Goal: Task Accomplishment & Management: Manage account settings

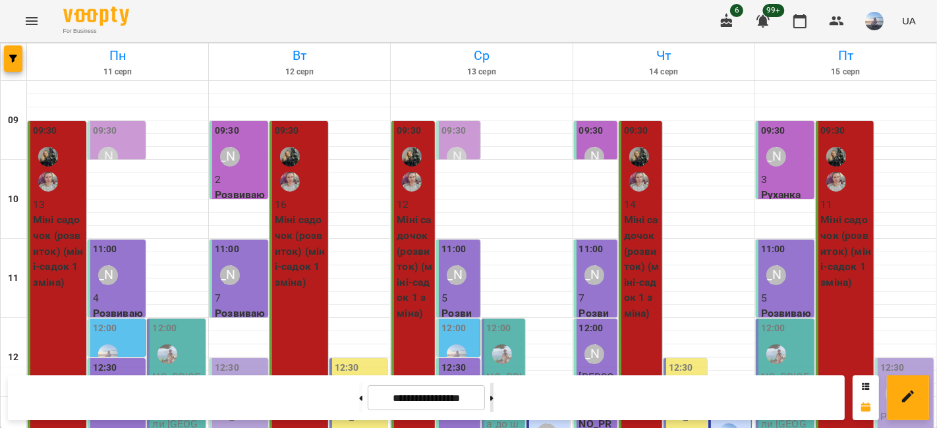
click at [494, 350] on icon at bounding box center [491, 398] width 3 height 5
type input "**********"
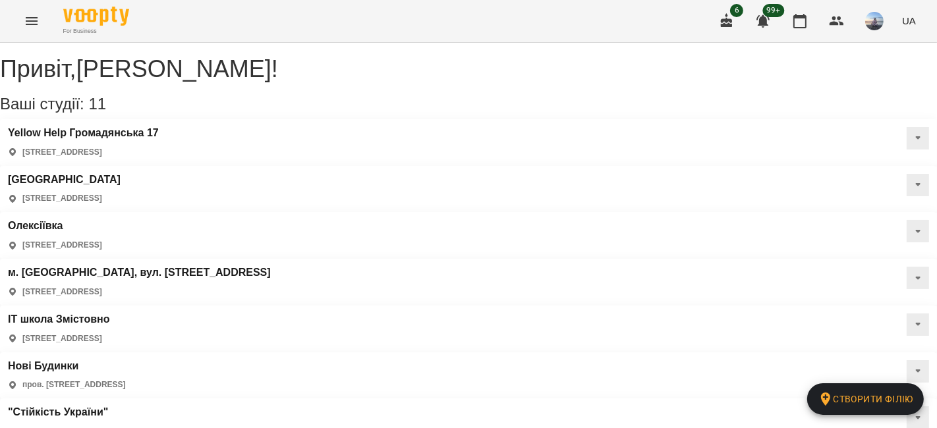
click at [121, 174] on div "Салтівка [STREET_ADDRESS]" at bounding box center [64, 189] width 113 height 31
click at [121, 174] on h3 "[GEOGRAPHIC_DATA]" at bounding box center [64, 180] width 113 height 12
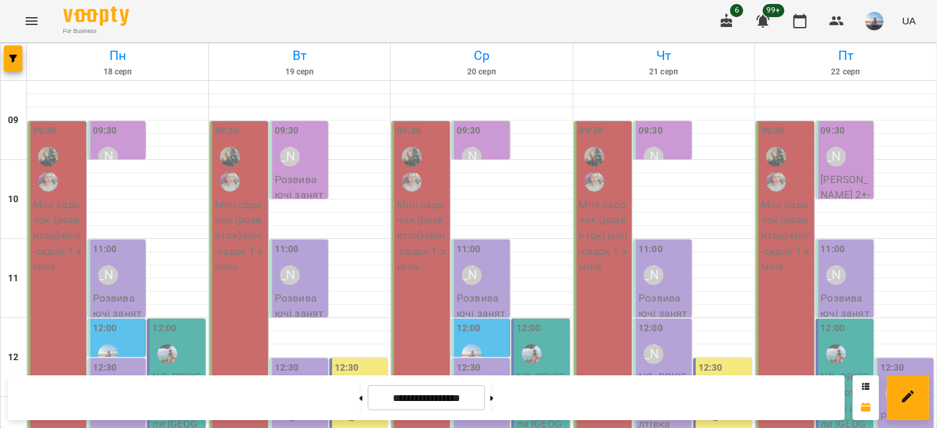
click at [70, 145] on div "09:30" at bounding box center [58, 160] width 51 height 73
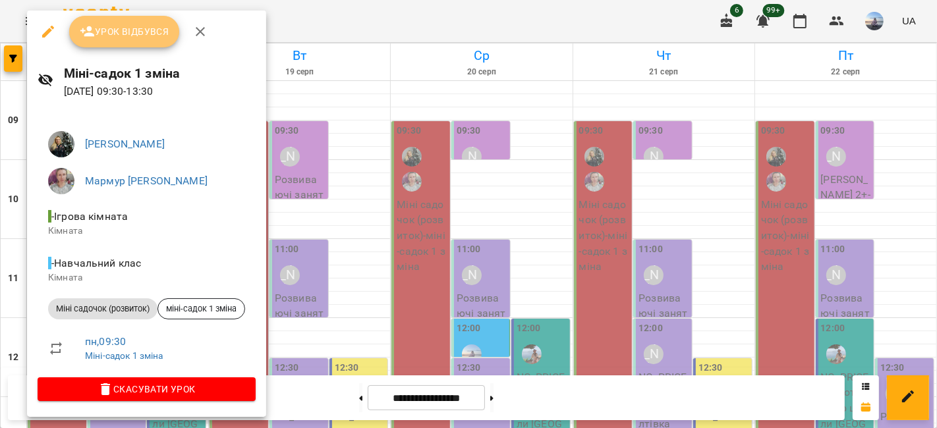
click at [140, 39] on span "Урок відбувся" at bounding box center [125, 32] width 90 height 16
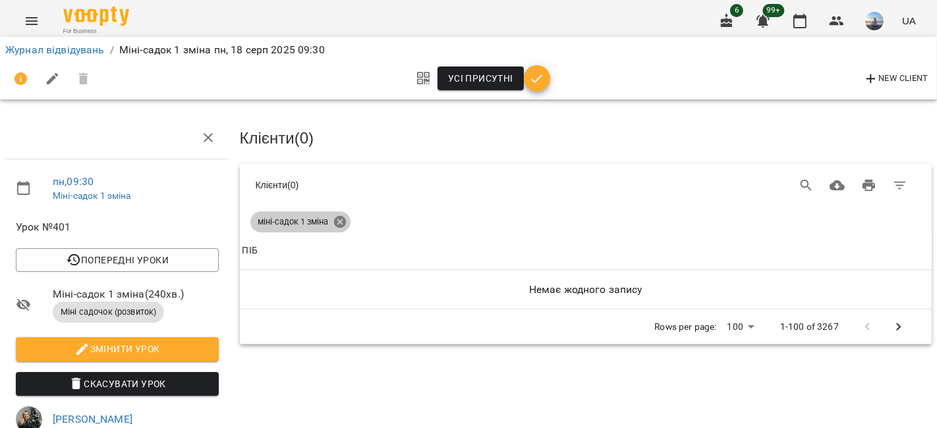
click at [343, 218] on icon at bounding box center [339, 222] width 12 height 12
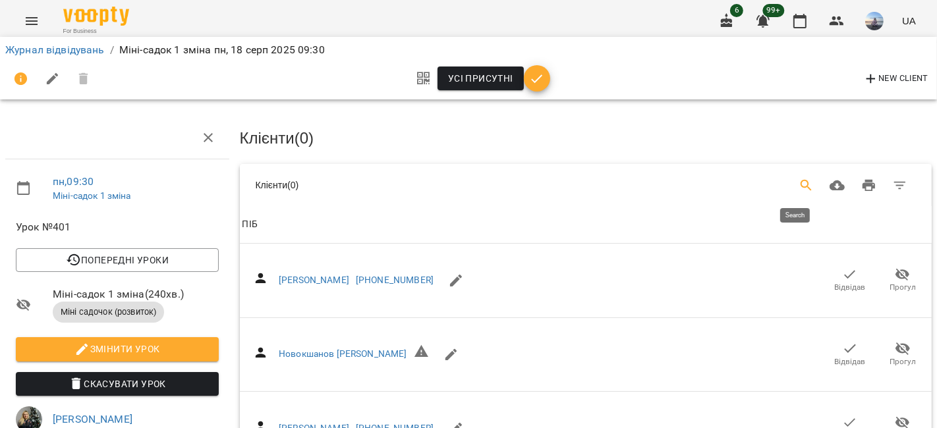
click at [801, 180] on icon "Search" at bounding box center [806, 185] width 11 height 11
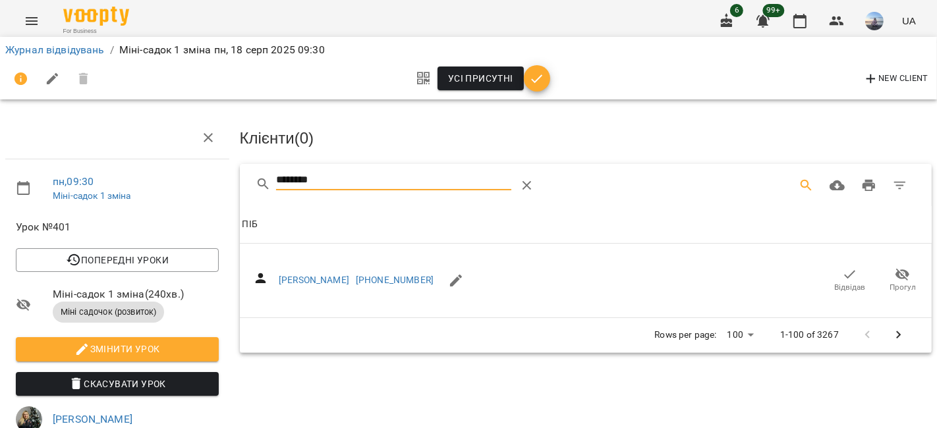
drag, startPoint x: 828, startPoint y: 287, endPoint x: 450, endPoint y: 213, distance: 384.7
click at [835, 288] on span "Відвідав" at bounding box center [850, 287] width 31 height 11
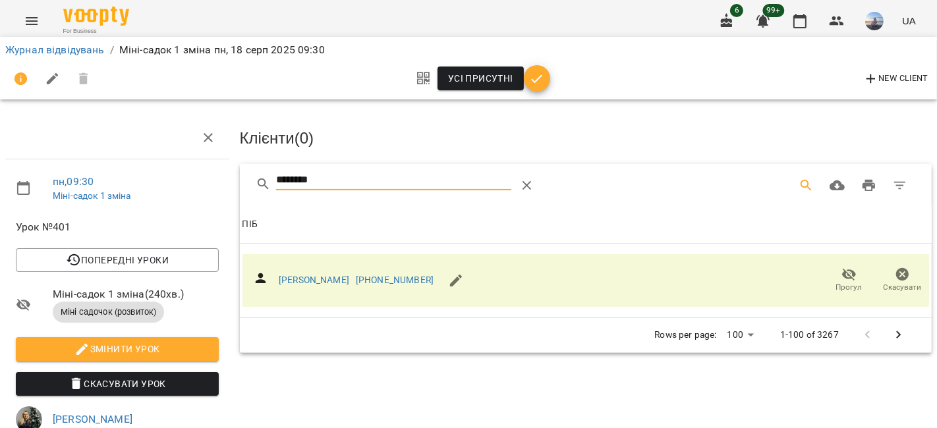
drag, startPoint x: 374, startPoint y: 170, endPoint x: 196, endPoint y: 196, distance: 180.4
click at [196, 196] on div "пн , 09:30 Міні-садок 1 зміна Урок №401 Попередні уроки пт 15 серп 2025 09:30 ч…" at bounding box center [469, 400] width 948 height 695
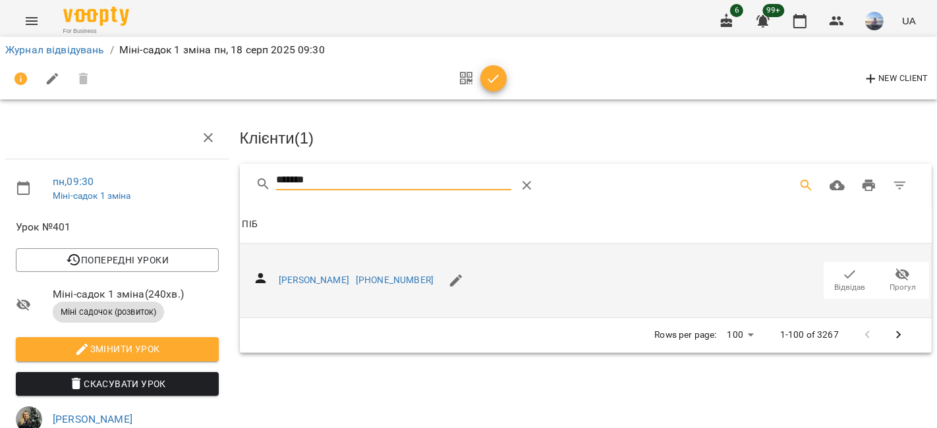
click at [842, 278] on icon "button" at bounding box center [850, 275] width 16 height 16
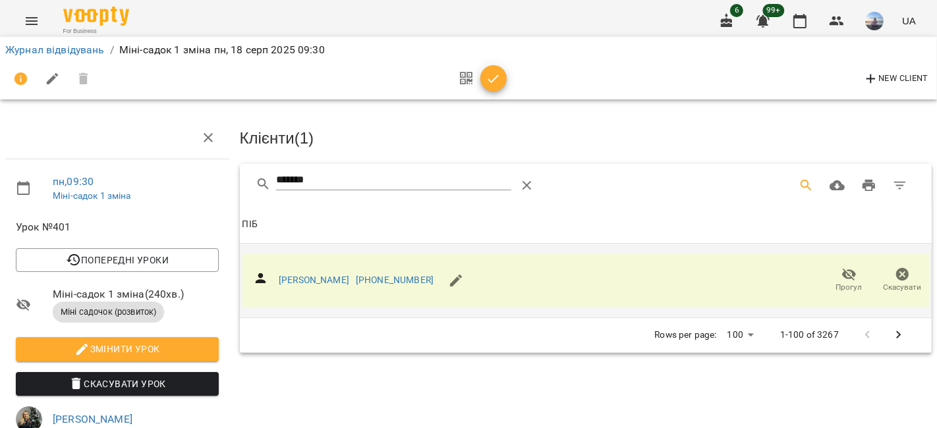
drag, startPoint x: 386, startPoint y: 183, endPoint x: 165, endPoint y: 181, distance: 220.8
click at [166, 181] on div "пн , 09:30 Міні-садок 1 зміна Урок №401 Попередні уроки пт 15 серп 2025 09:30 ч…" at bounding box center [469, 417] width 948 height 729
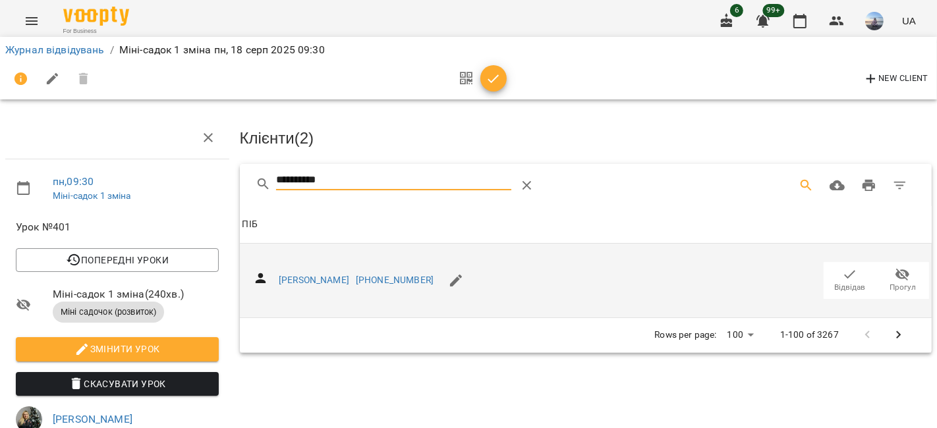
click at [832, 270] on span "Відвідав" at bounding box center [850, 280] width 37 height 26
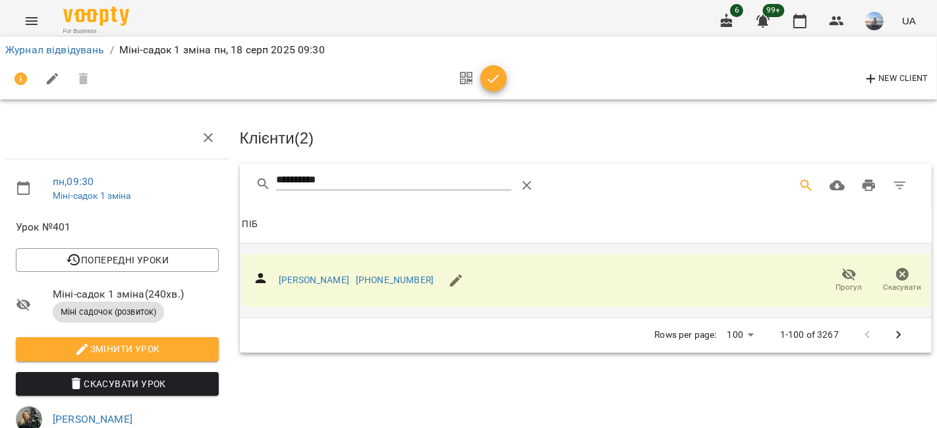
drag, startPoint x: 260, startPoint y: 183, endPoint x: 298, endPoint y: 186, distance: 38.3
click at [260, 183] on div "**********" at bounding box center [429, 186] width 346 height 32
click at [379, 187] on input "**********" at bounding box center [393, 180] width 235 height 21
drag, startPoint x: 195, startPoint y: 178, endPoint x: 167, endPoint y: 177, distance: 27.7
click at [168, 177] on div "**********" at bounding box center [469, 417] width 948 height 729
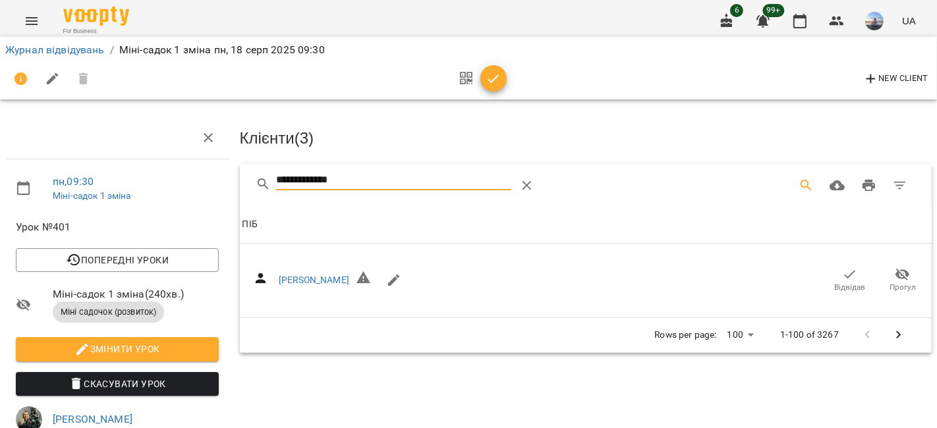
drag, startPoint x: 845, startPoint y: 274, endPoint x: 367, endPoint y: 236, distance: 479.2
click at [844, 273] on icon "button" at bounding box center [850, 275] width 16 height 16
drag, startPoint x: 362, startPoint y: 185, endPoint x: 217, endPoint y: 173, distance: 145.5
click at [217, 173] on div "**********" at bounding box center [469, 417] width 948 height 729
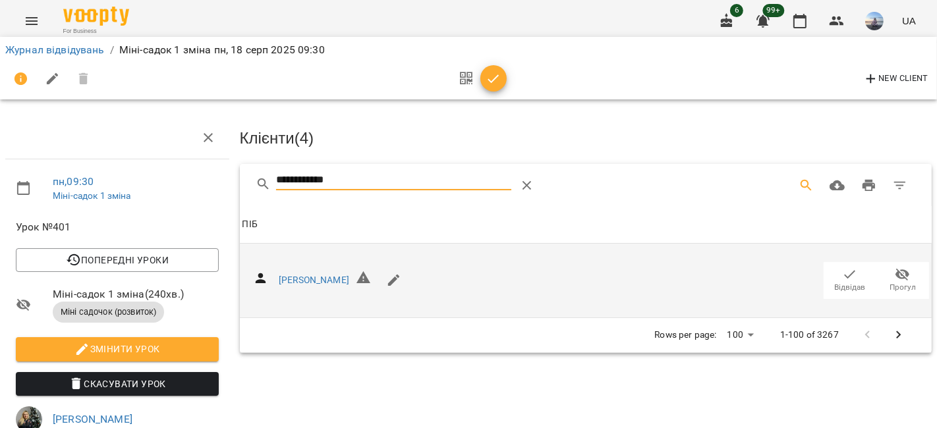
click at [853, 279] on span "Відвідав" at bounding box center [850, 280] width 37 height 26
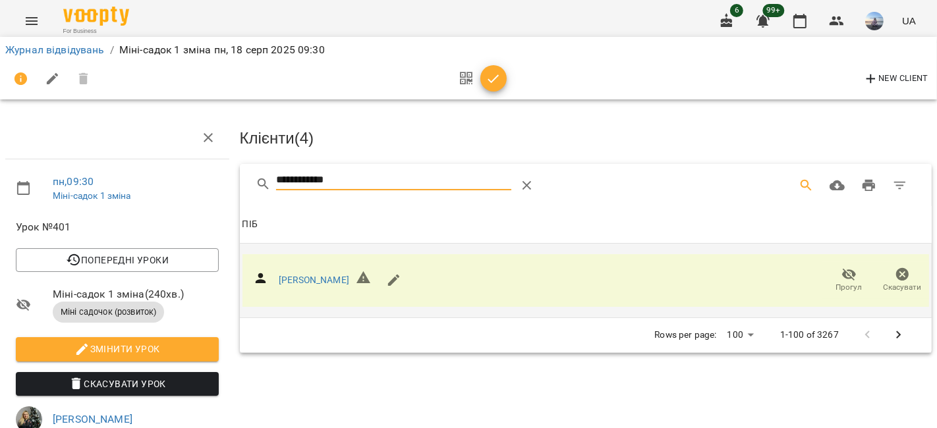
drag, startPoint x: 350, startPoint y: 181, endPoint x: 129, endPoint y: 183, distance: 220.7
click at [129, 183] on div "**********" at bounding box center [469, 417] width 948 height 729
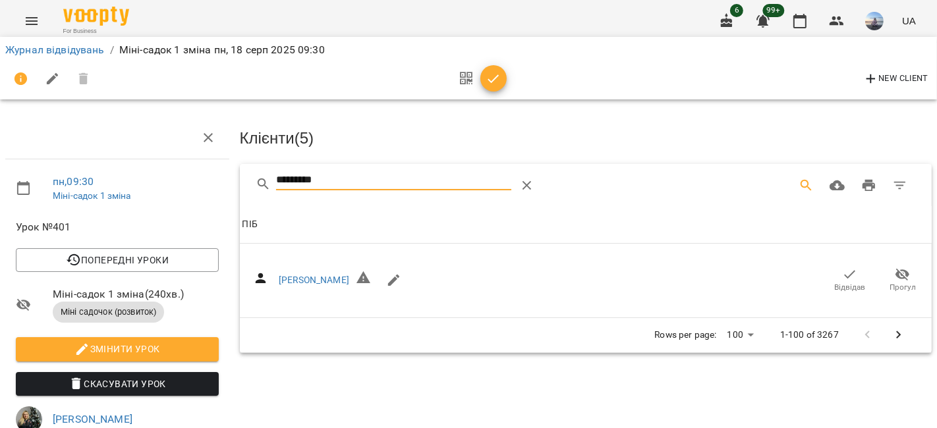
drag, startPoint x: 839, startPoint y: 276, endPoint x: 399, endPoint y: 179, distance: 450.7
click at [842, 276] on icon "button" at bounding box center [850, 275] width 16 height 16
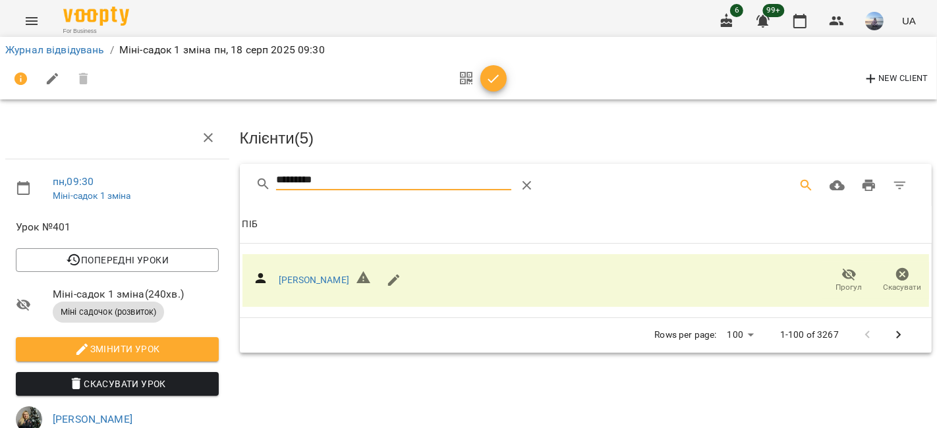
drag, startPoint x: 391, startPoint y: 177, endPoint x: 170, endPoint y: 169, distance: 221.5
click at [173, 171] on div "пн , 09:30 Міні-садок 1 зміна Урок №401 Попередні уроки пт 15 серп 2025 09:30 ч…" at bounding box center [469, 417] width 948 height 729
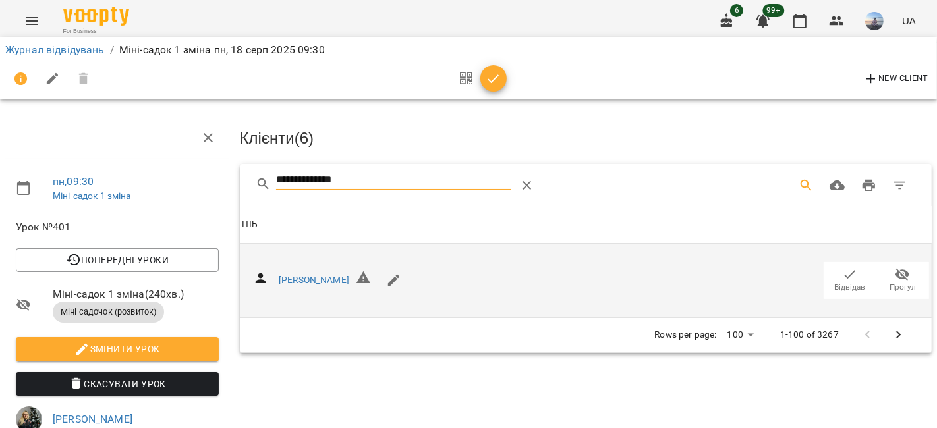
click at [832, 275] on span "Відвідав" at bounding box center [850, 280] width 37 height 26
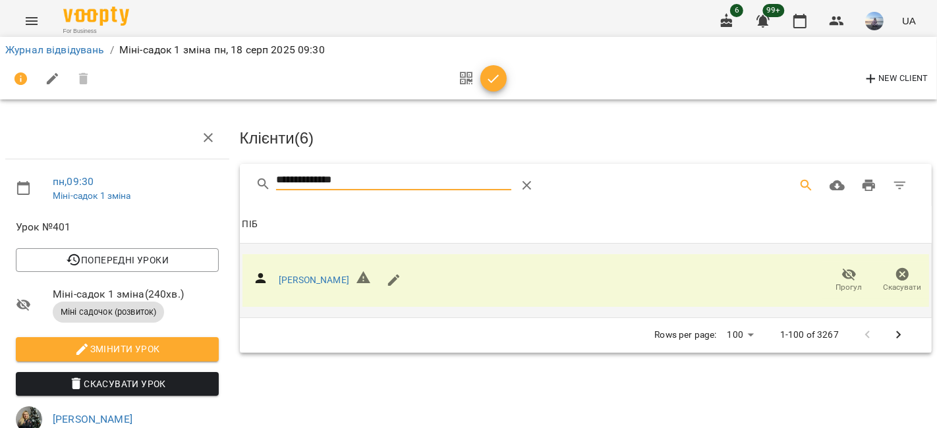
drag, startPoint x: 247, startPoint y: 178, endPoint x: 184, endPoint y: 179, distance: 62.6
click at [185, 179] on div "**********" at bounding box center [469, 417] width 948 height 729
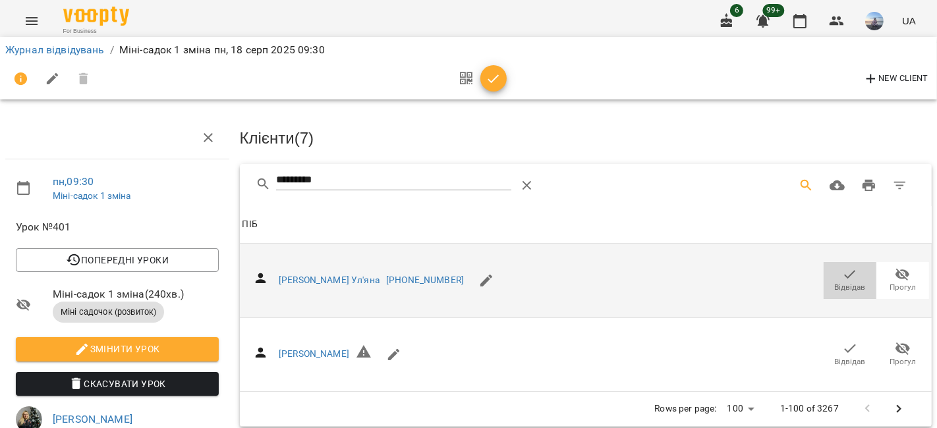
click at [842, 275] on icon "button" at bounding box center [850, 275] width 16 height 16
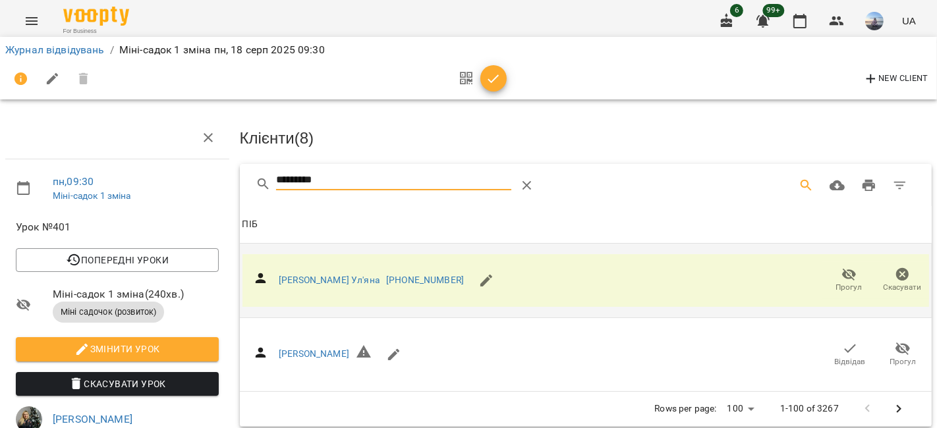
drag, startPoint x: 353, startPoint y: 173, endPoint x: 176, endPoint y: 169, distance: 176.6
click at [176, 169] on div "пн , 09:30 Міні-садок 1 зміна Урок №401 Попередні уроки пт 15 серп 2025 09:30 ч…" at bounding box center [469, 417] width 948 height 729
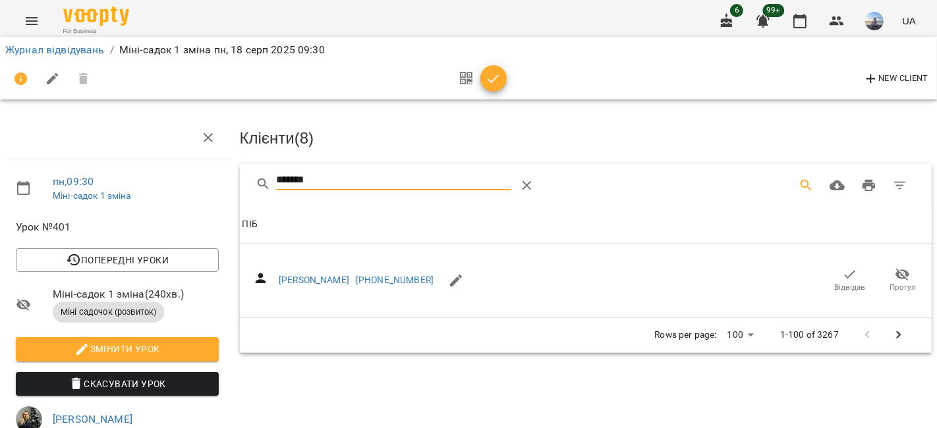
drag, startPoint x: 841, startPoint y: 283, endPoint x: 330, endPoint y: 144, distance: 529.3
click at [840, 283] on span "Відвідав" at bounding box center [850, 287] width 31 height 11
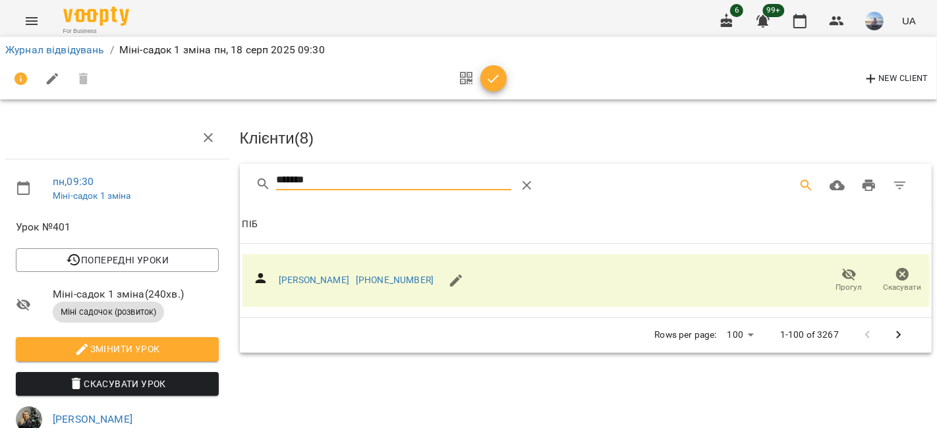
drag, startPoint x: 291, startPoint y: 183, endPoint x: 183, endPoint y: 184, distance: 108.7
click at [183, 184] on div "пн , 09:30 Міні-садок 1 зміна Урок №401 Попередні уроки пт 15 серп 2025 09:30 ч…" at bounding box center [469, 417] width 948 height 729
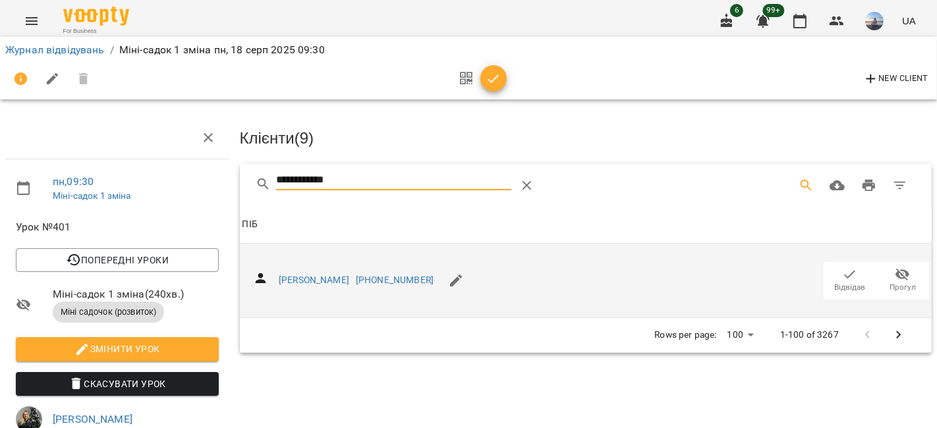
click at [842, 278] on icon "button" at bounding box center [850, 275] width 16 height 16
drag, startPoint x: 363, startPoint y: 175, endPoint x: 158, endPoint y: 177, distance: 204.9
click at [158, 177] on div "**********" at bounding box center [469, 417] width 948 height 729
click at [840, 263] on button "Відвідав" at bounding box center [850, 280] width 53 height 37
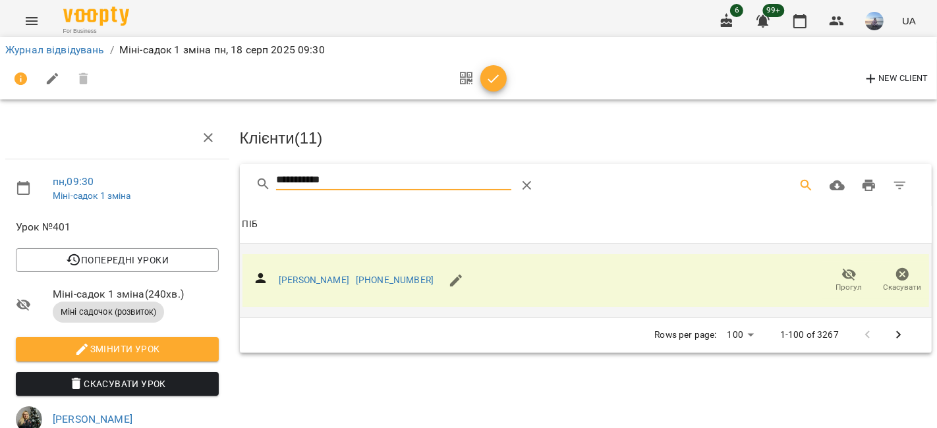
drag, startPoint x: 341, startPoint y: 181, endPoint x: 207, endPoint y: 184, distance: 133.8
click at [207, 184] on div "**********" at bounding box center [469, 417] width 948 height 729
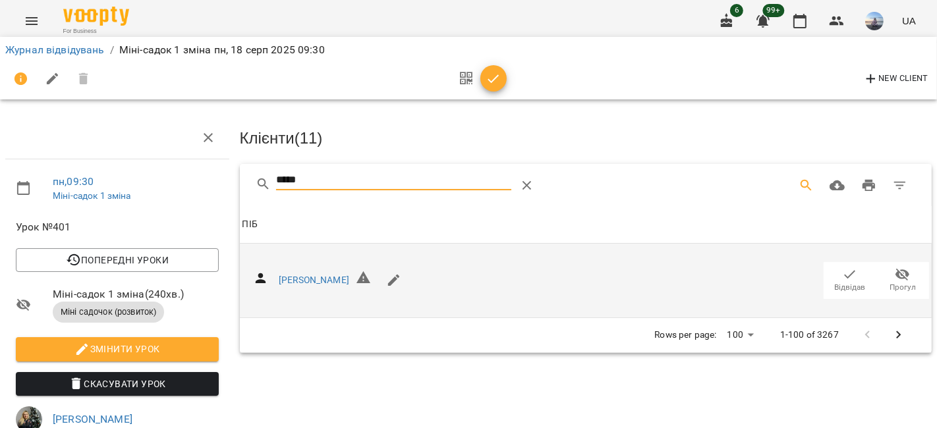
type input "*****"
click at [842, 275] on icon "button" at bounding box center [850, 275] width 16 height 16
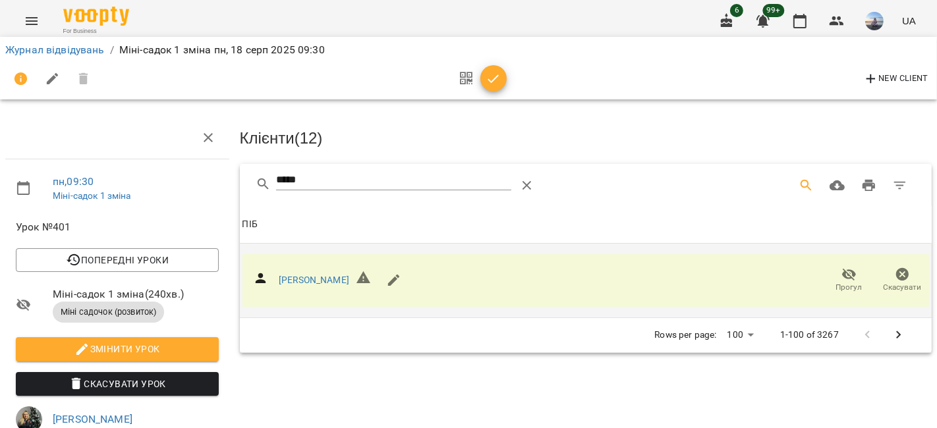
click at [496, 86] on icon "button" at bounding box center [494, 79] width 16 height 16
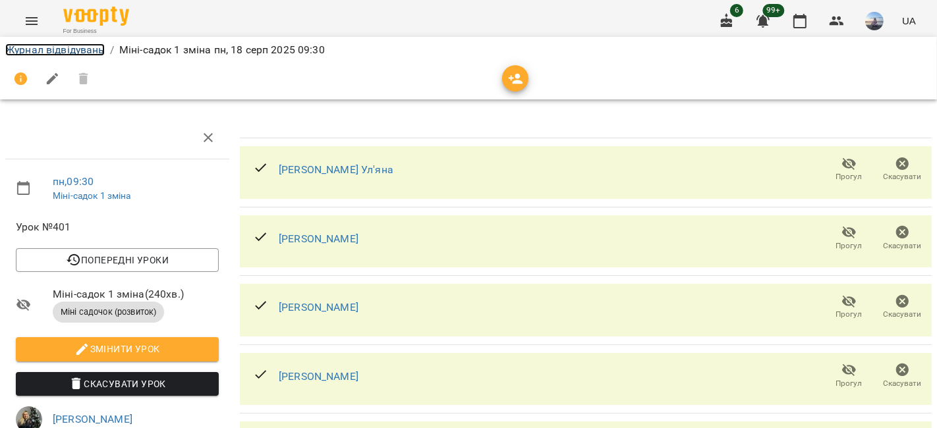
click at [82, 51] on link "Журнал відвідувань" at bounding box center [54, 49] width 99 height 13
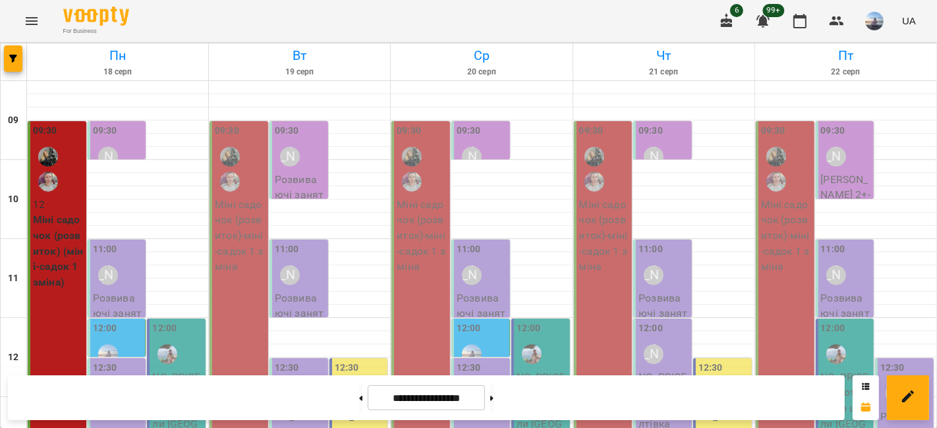
click at [132, 263] on div "11:00 Шевченко Катерина" at bounding box center [118, 266] width 51 height 48
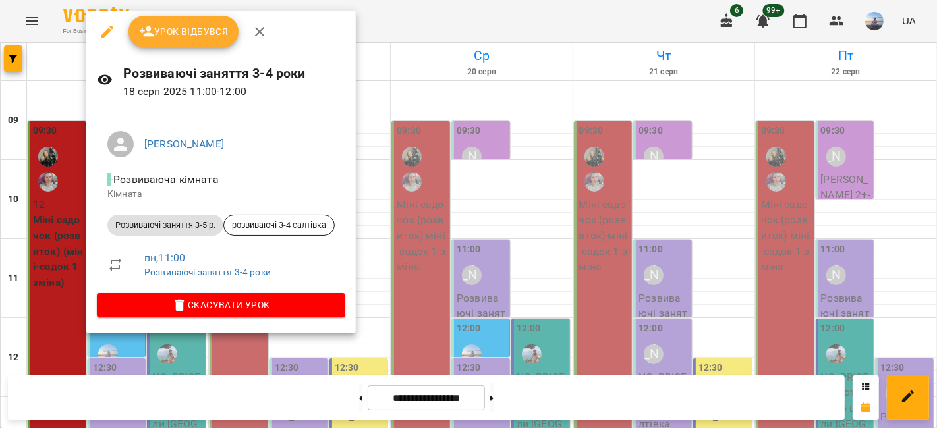
click at [213, 30] on span "Урок відбувся" at bounding box center [184, 32] width 90 height 16
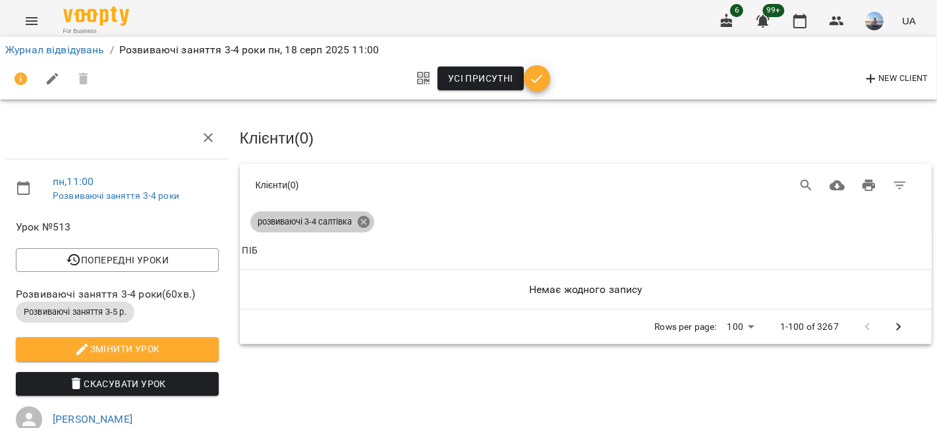
click at [367, 220] on icon at bounding box center [363, 222] width 12 height 12
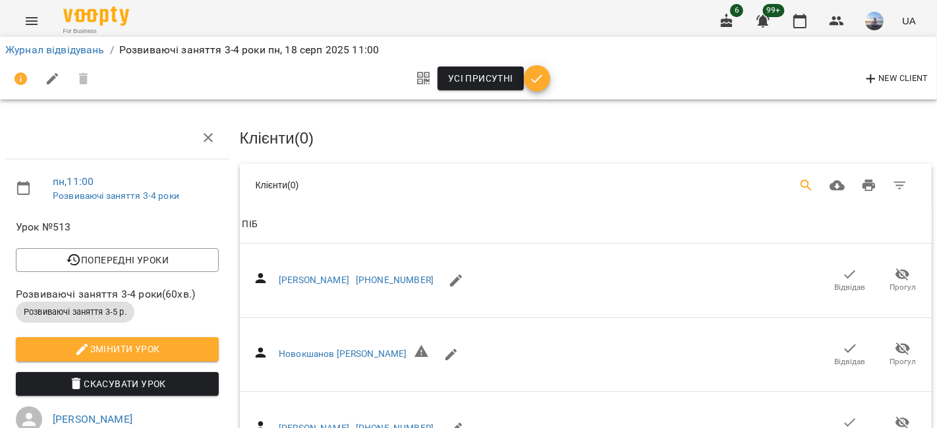
click at [799, 182] on icon "Search" at bounding box center [807, 186] width 16 height 16
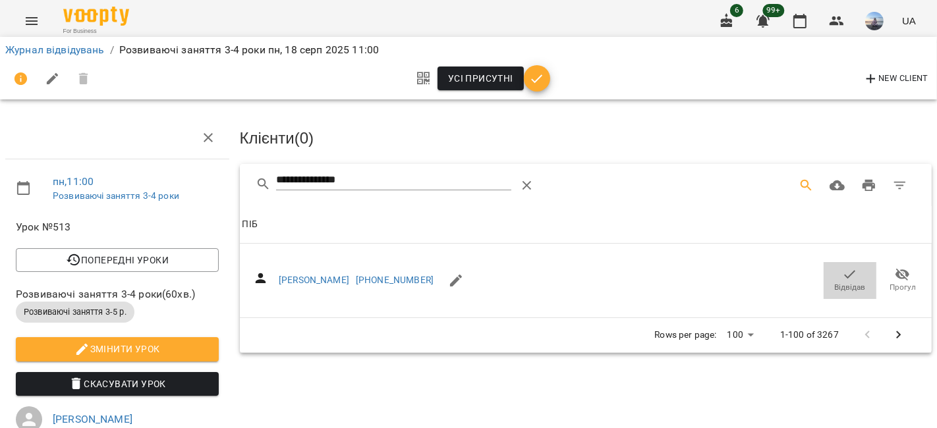
drag, startPoint x: 836, startPoint y: 267, endPoint x: 401, endPoint y: 198, distance: 439.6
click at [842, 267] on icon "button" at bounding box center [850, 275] width 16 height 16
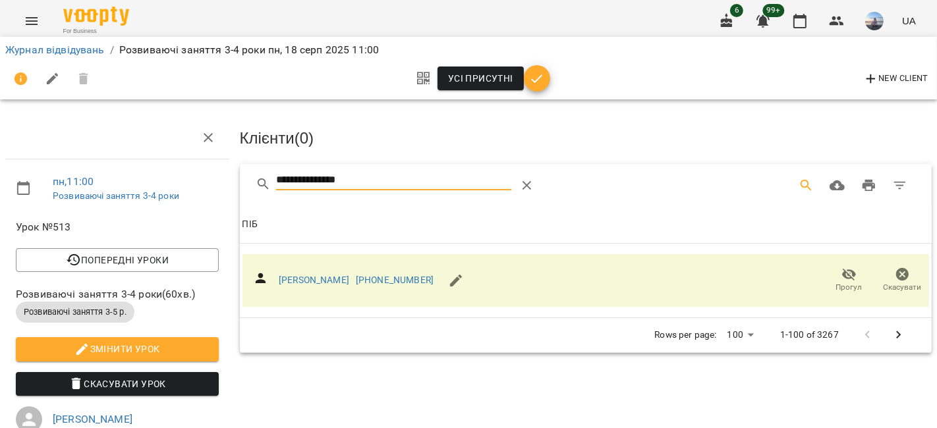
drag, startPoint x: 383, startPoint y: 177, endPoint x: 150, endPoint y: 178, distance: 233.9
click at [150, 178] on div "**********" at bounding box center [469, 391] width 948 height 676
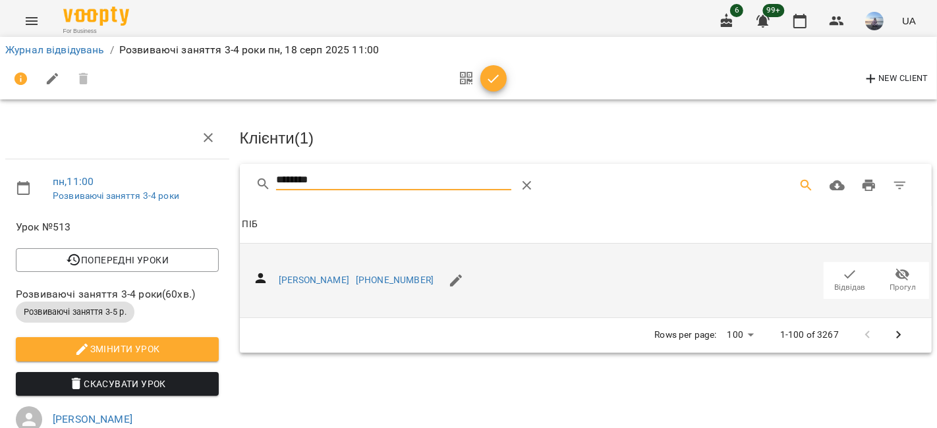
type input "********"
click at [842, 269] on icon "button" at bounding box center [850, 275] width 16 height 16
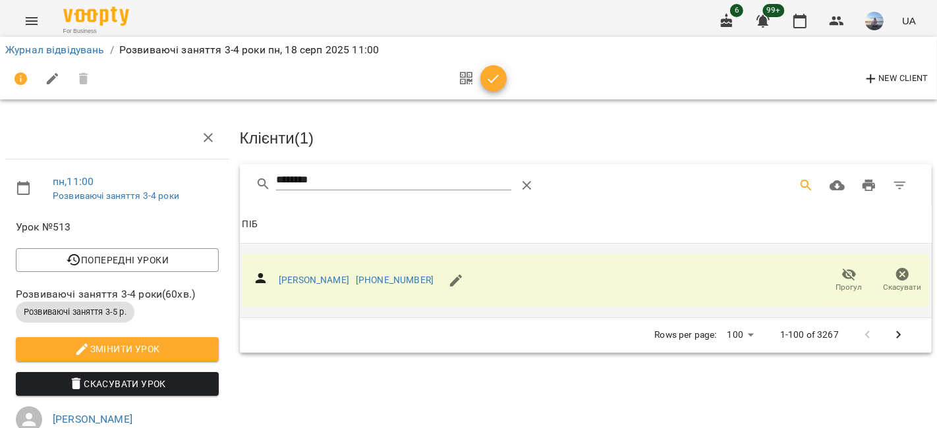
click at [490, 80] on icon "button" at bounding box center [494, 79] width 16 height 16
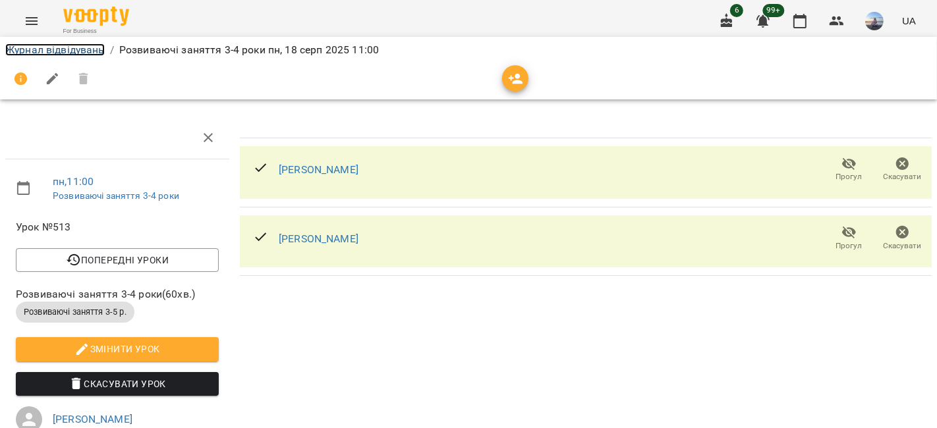
click at [77, 53] on link "Журнал відвідувань" at bounding box center [54, 49] width 99 height 13
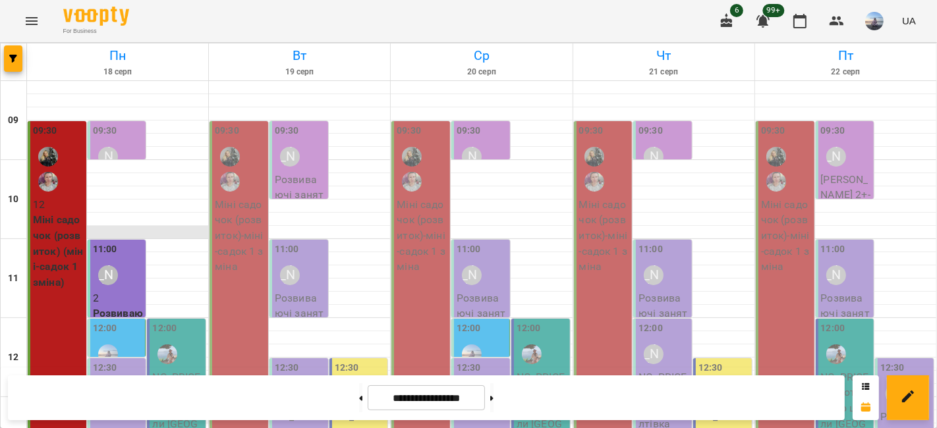
scroll to position [146, 0]
click at [130, 361] on div "12:30 Шевченко Катерина" at bounding box center [118, 385] width 51 height 48
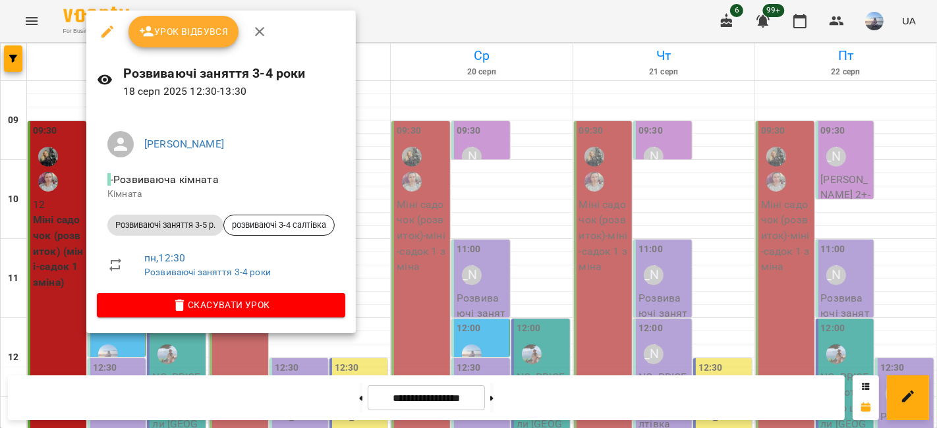
click at [195, 44] on button "Урок відбувся" at bounding box center [183, 32] width 111 height 32
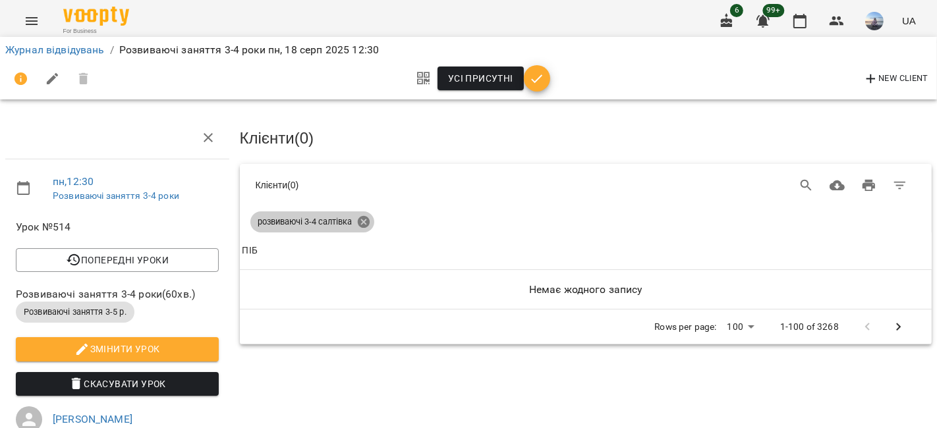
click at [356, 223] on icon at bounding box center [363, 222] width 14 height 14
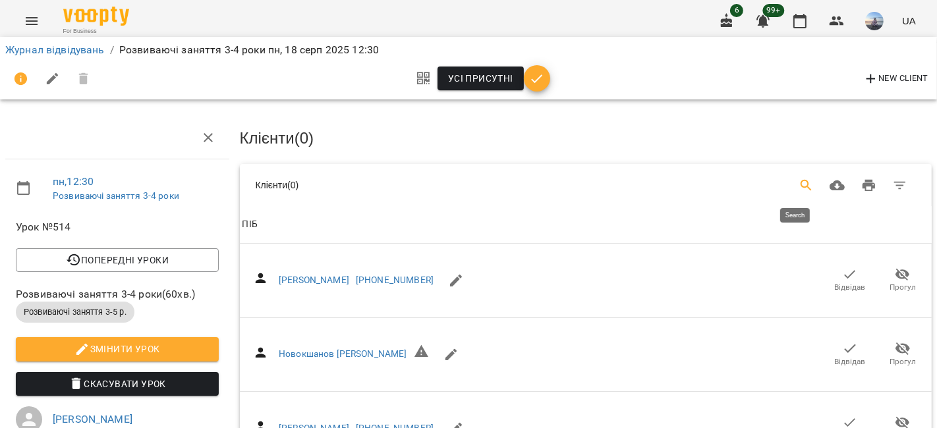
click at [799, 182] on icon "Search" at bounding box center [807, 186] width 16 height 16
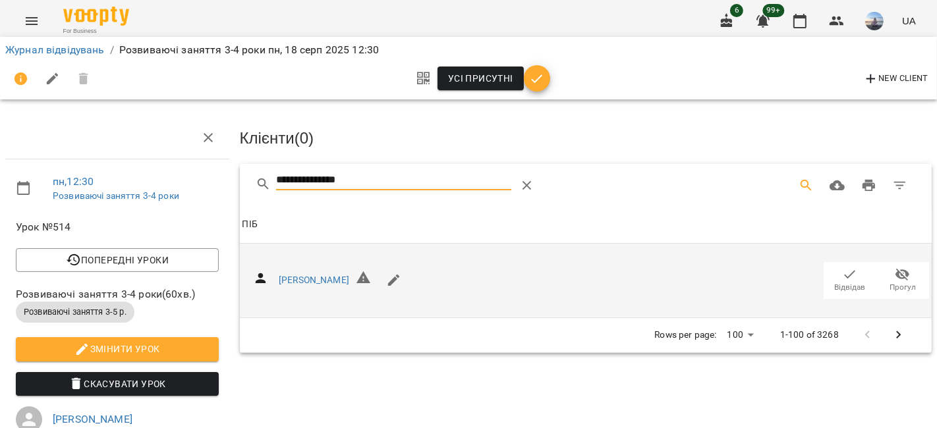
click at [832, 277] on span "Відвідав" at bounding box center [850, 280] width 37 height 26
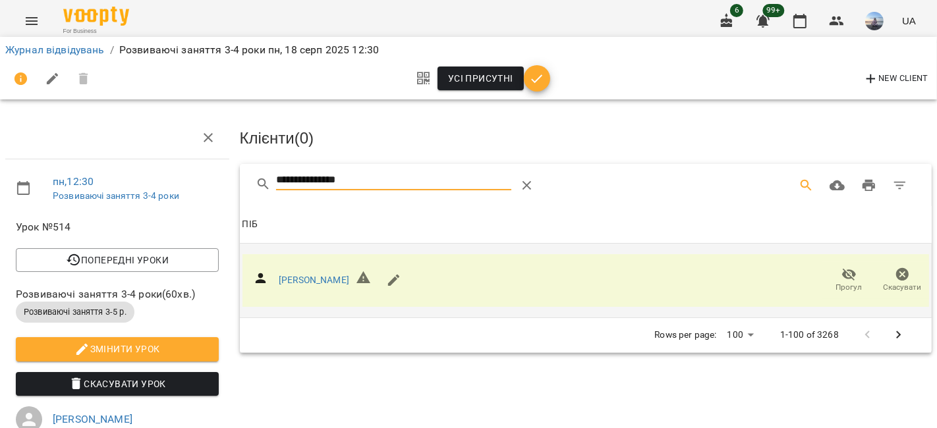
drag, startPoint x: 396, startPoint y: 173, endPoint x: 145, endPoint y: 185, distance: 251.3
click at [145, 185] on div "**********" at bounding box center [469, 391] width 948 height 676
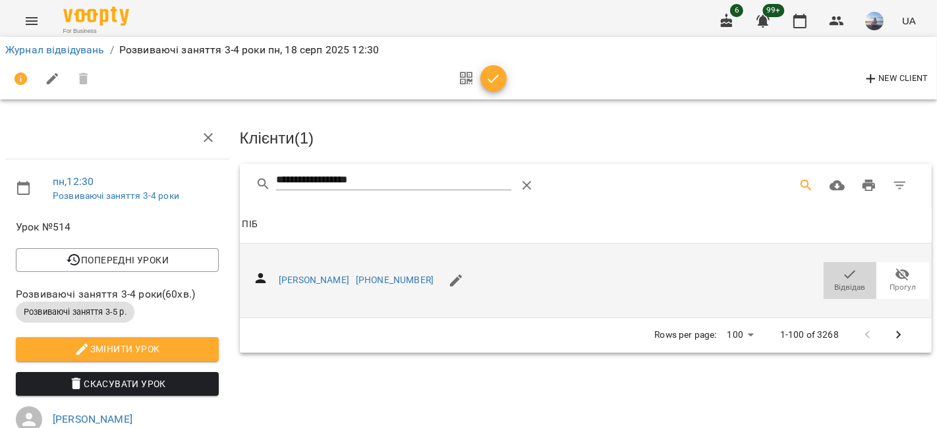
click at [832, 271] on span "Відвідав" at bounding box center [850, 280] width 37 height 26
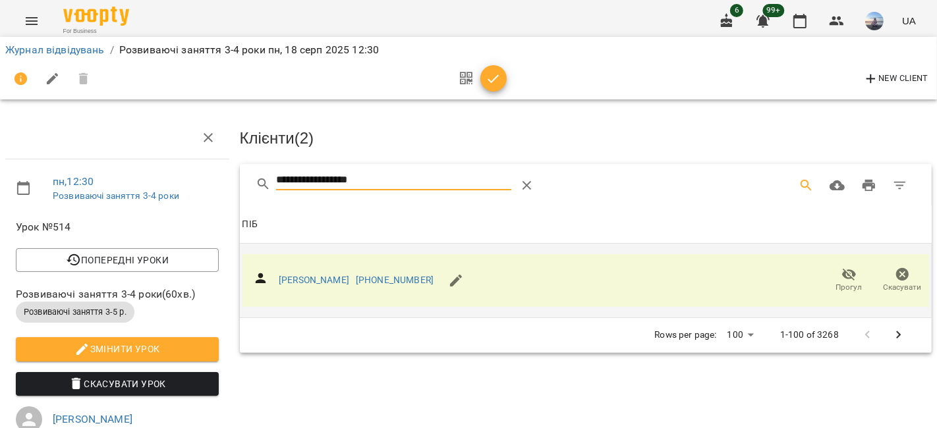
drag, startPoint x: 387, startPoint y: 175, endPoint x: 186, endPoint y: 186, distance: 201.9
click at [186, 186] on div "**********" at bounding box center [469, 408] width 948 height 711
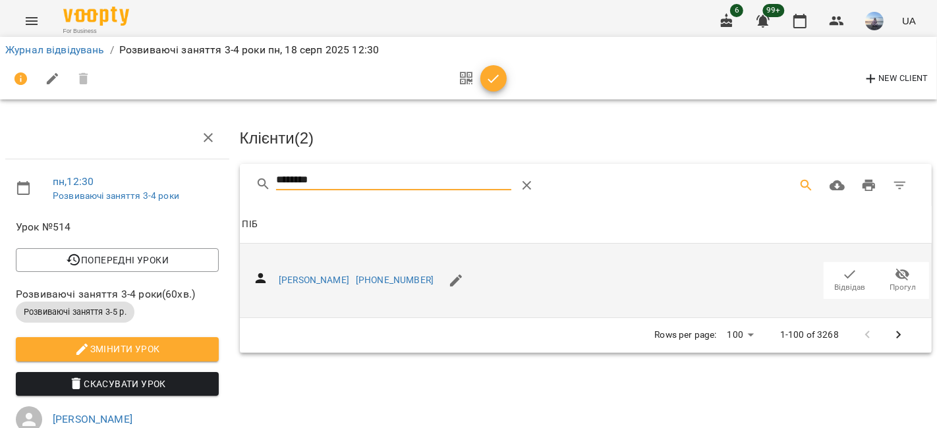
click at [842, 273] on icon "button" at bounding box center [850, 275] width 16 height 16
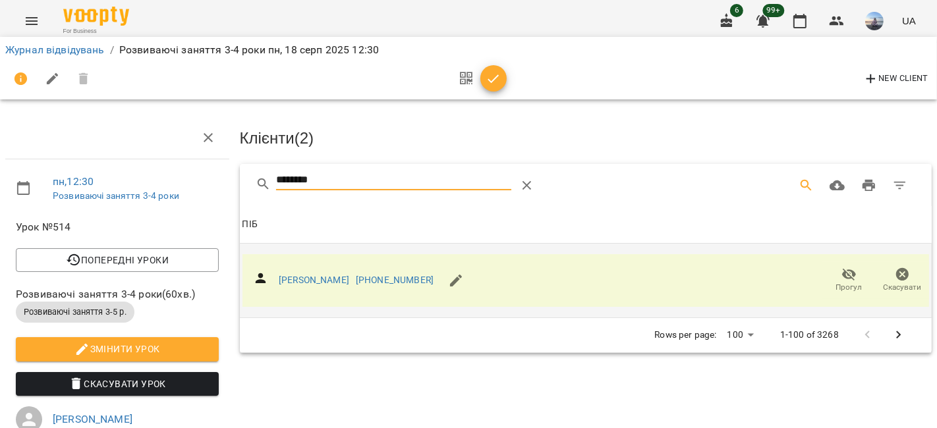
drag, startPoint x: 349, startPoint y: 173, endPoint x: 194, endPoint y: 178, distance: 154.9
click at [194, 178] on div "пн , 12:30 Розвиваючі заняття 3-4 роки Урок №514 Попередні уроки пн 18 серп 202…" at bounding box center [469, 408] width 948 height 711
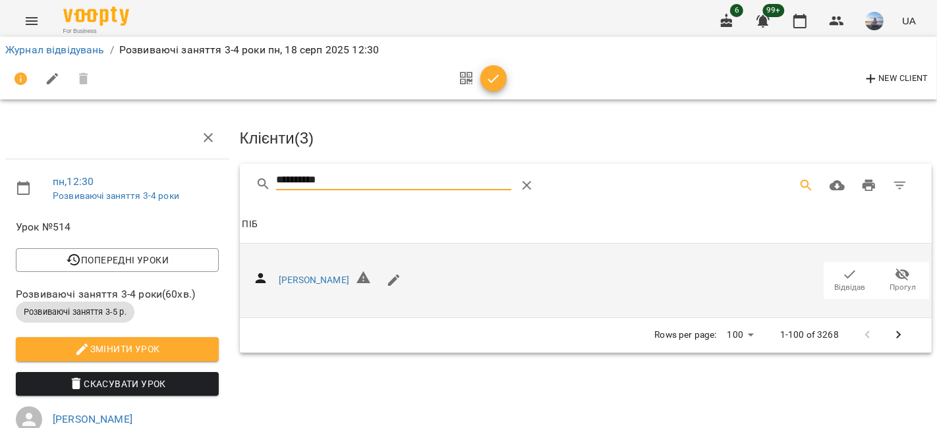
type input "**********"
click at [835, 285] on span "Відвідав" at bounding box center [850, 287] width 31 height 11
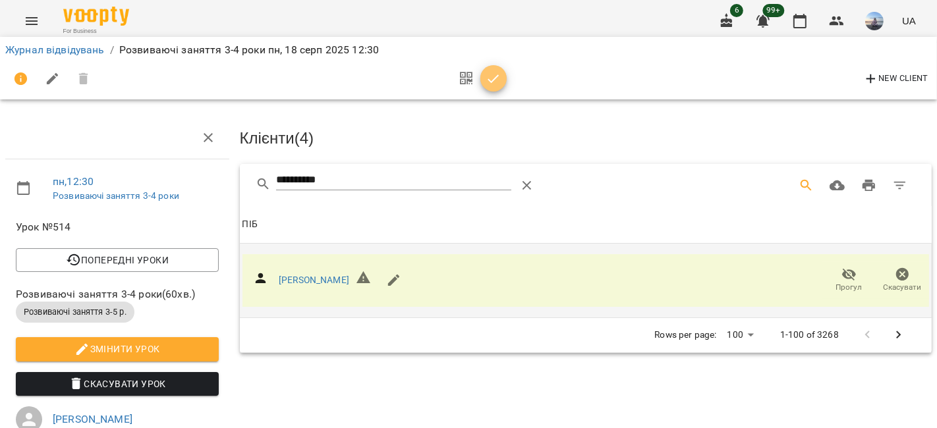
click at [494, 86] on icon "button" at bounding box center [494, 79] width 16 height 16
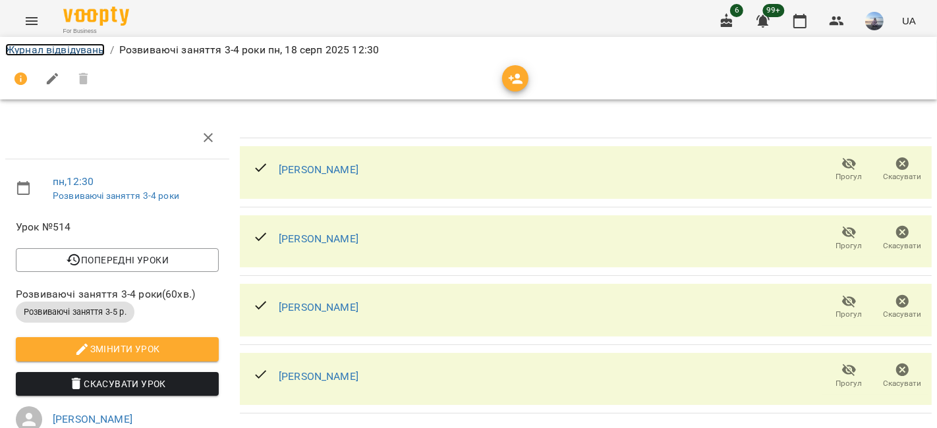
click at [75, 43] on link "Журнал відвідувань" at bounding box center [54, 49] width 99 height 13
